Goal: Task Accomplishment & Management: Use online tool/utility

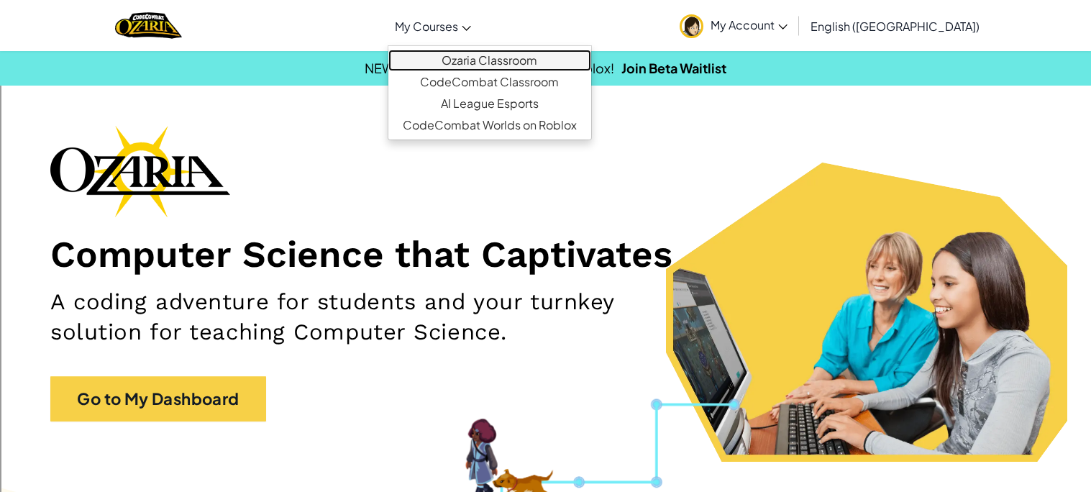
click at [489, 64] on link "Ozaria Classroom" at bounding box center [490, 61] width 203 height 22
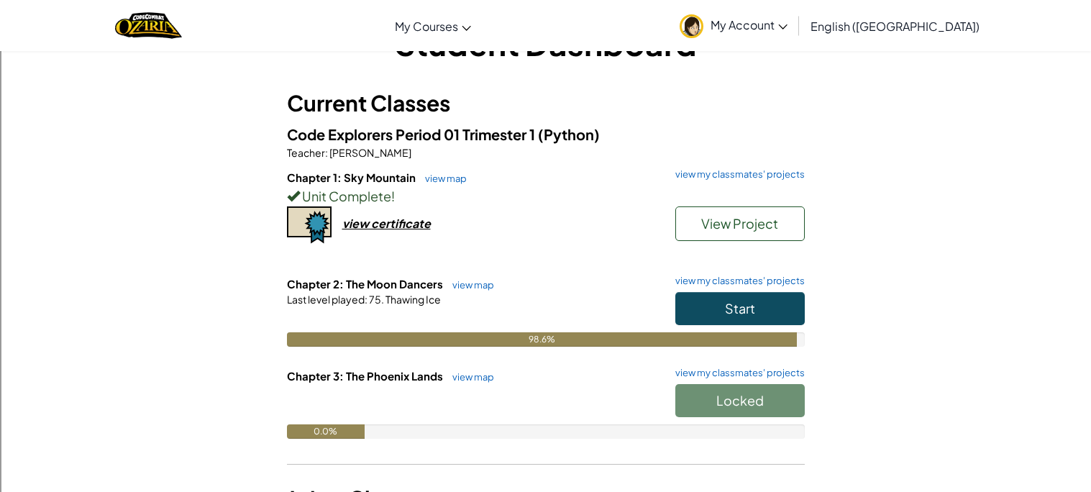
scroll to position [62, 0]
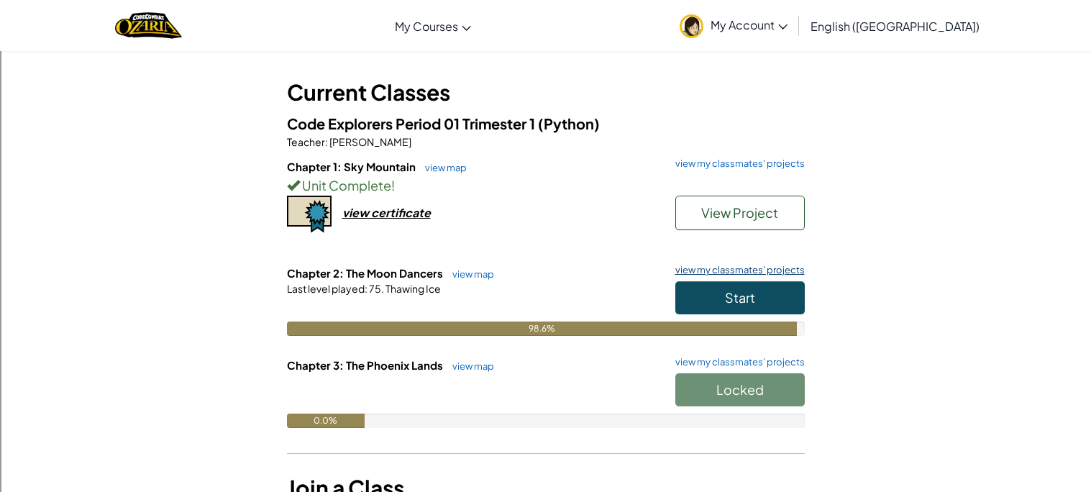
click at [786, 270] on link "view my classmates' projects" at bounding box center [736, 269] width 137 height 9
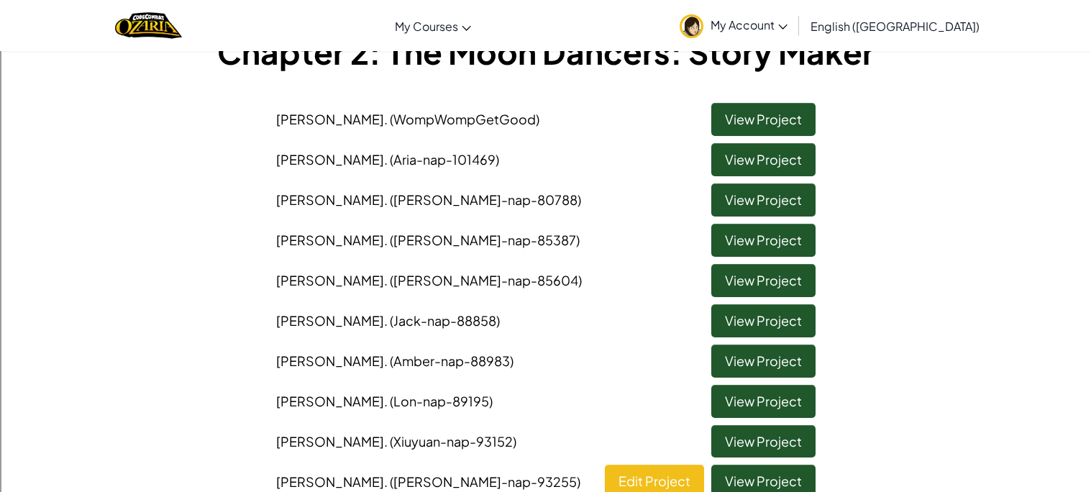
scroll to position [96, 0]
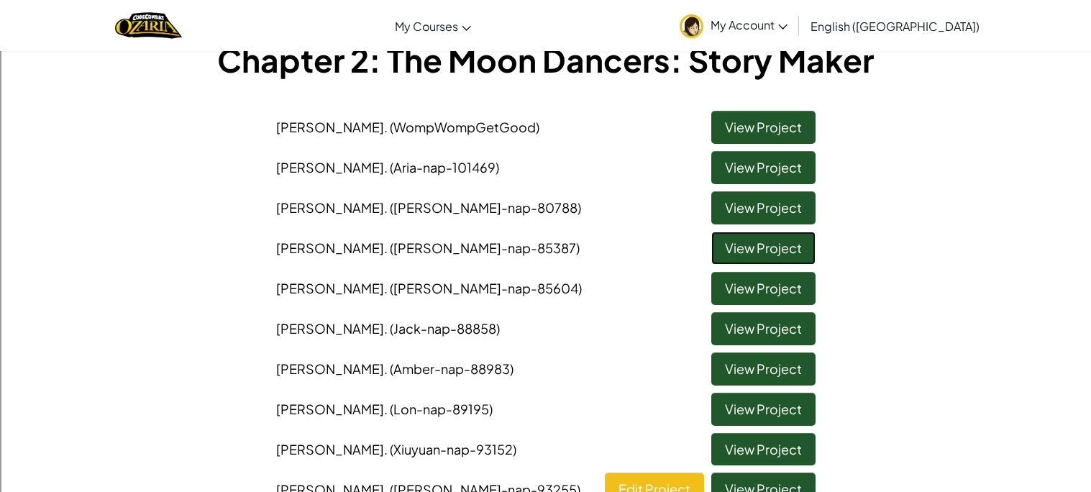
click at [763, 254] on link "View Project" at bounding box center [764, 248] width 104 height 33
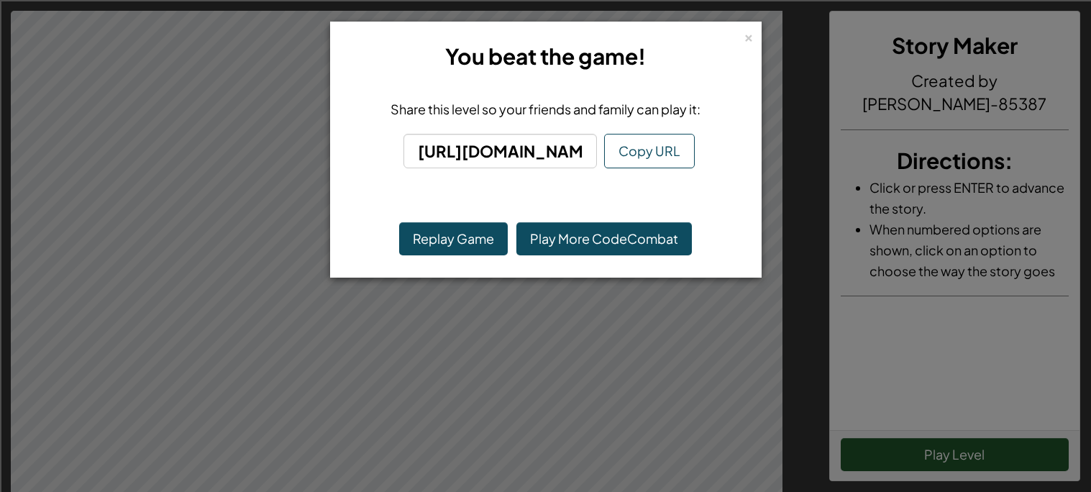
click at [742, 41] on h3 "You beat the game!" at bounding box center [546, 56] width 394 height 32
click at [745, 36] on div "×" at bounding box center [749, 35] width 10 height 15
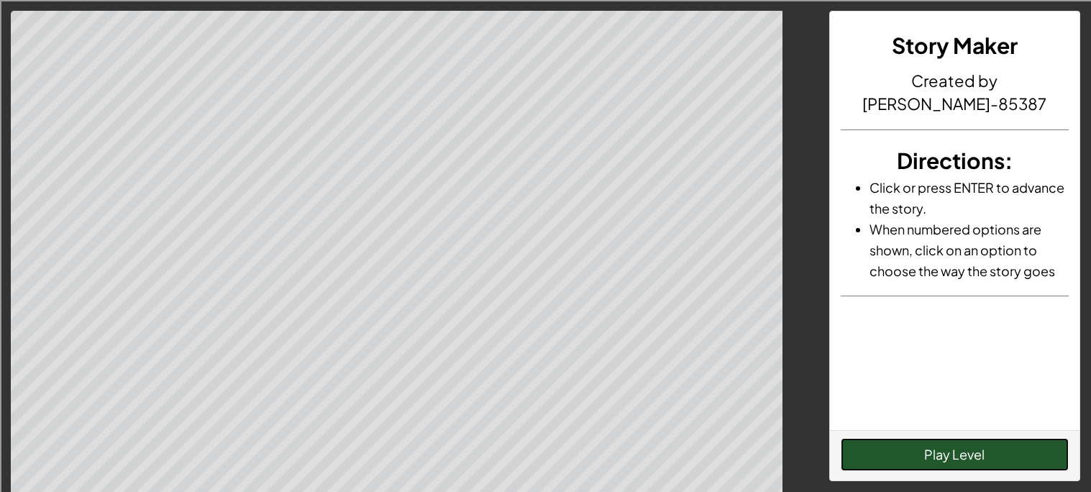
click at [968, 452] on button "Play Level" at bounding box center [955, 454] width 228 height 33
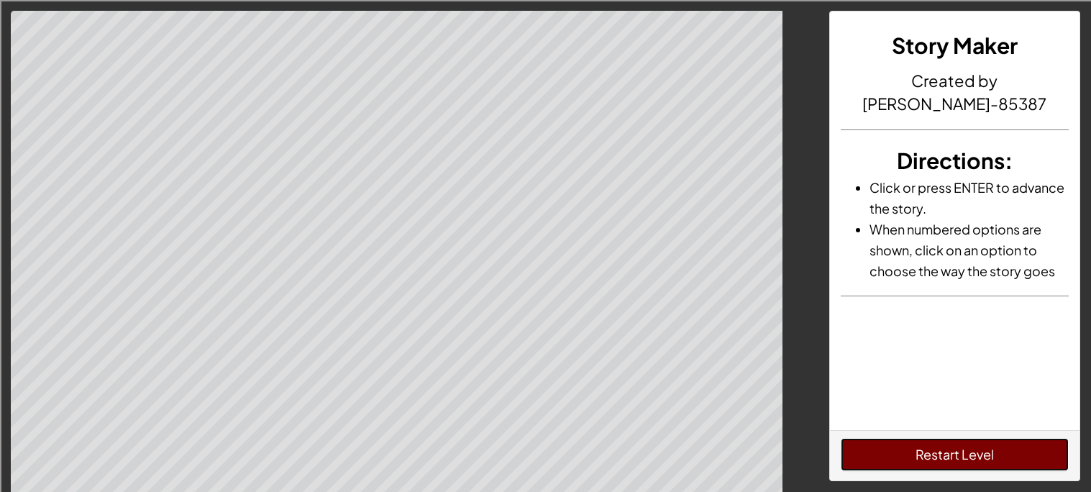
click at [877, 462] on button "Restart Level" at bounding box center [955, 454] width 228 height 33
click at [917, 453] on button "Restart Level" at bounding box center [955, 454] width 228 height 33
click at [932, 446] on button "Restart Level" at bounding box center [955, 454] width 228 height 33
click at [969, 457] on button "Restart Level" at bounding box center [955, 454] width 228 height 33
click at [971, 457] on button "Restart Level" at bounding box center [955, 454] width 228 height 33
